Goal: Task Accomplishment & Management: Manage account settings

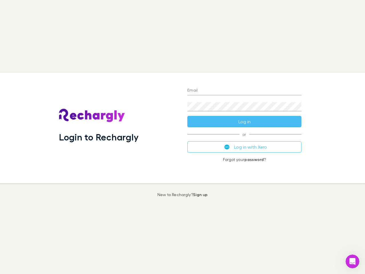
click at [183, 137] on div "Login to Rechargly" at bounding box center [119, 127] width 128 height 111
click at [245, 91] on input "Email" at bounding box center [244, 90] width 114 height 9
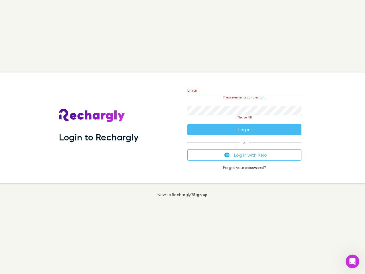
click at [245, 122] on form "Email Please enter a valid email. Password Please fill Log in" at bounding box center [244, 109] width 114 height 54
click at [245, 147] on div "Email Please enter a valid email. Password Please fill Log in or Log in with Xe…" at bounding box center [244, 127] width 123 height 111
